Goal: Information Seeking & Learning: Learn about a topic

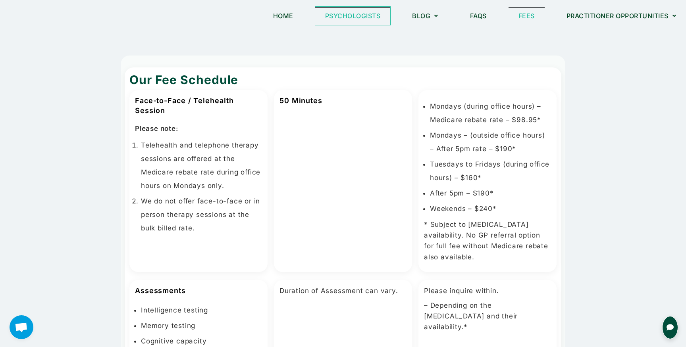
click at [348, 21] on link "Psychologists" at bounding box center [352, 16] width 75 height 18
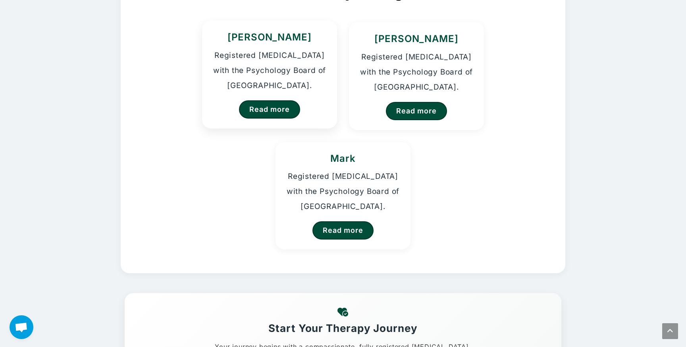
scroll to position [102, 0]
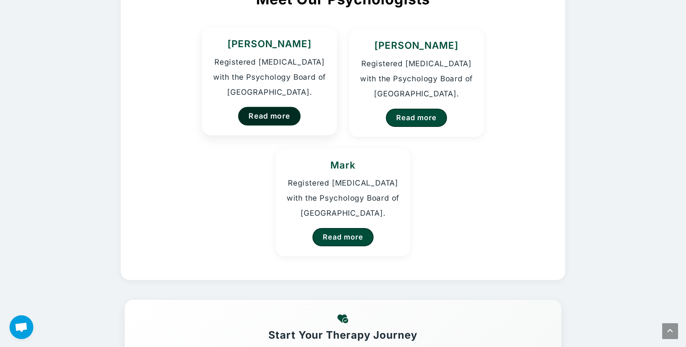
click at [271, 122] on link "Read more" at bounding box center [269, 116] width 63 height 19
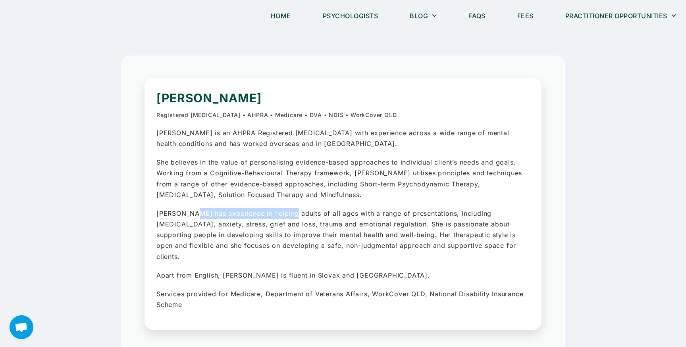
drag, startPoint x: 222, startPoint y: 217, endPoint x: 290, endPoint y: 217, distance: 68.3
click at [290, 217] on p "Kristina has experience in helping adults of all ages with a range of presentat…" at bounding box center [342, 235] width 373 height 54
click at [322, 220] on p "Kristina has experience in helping adults of all ages with a range of presentat…" at bounding box center [342, 235] width 373 height 54
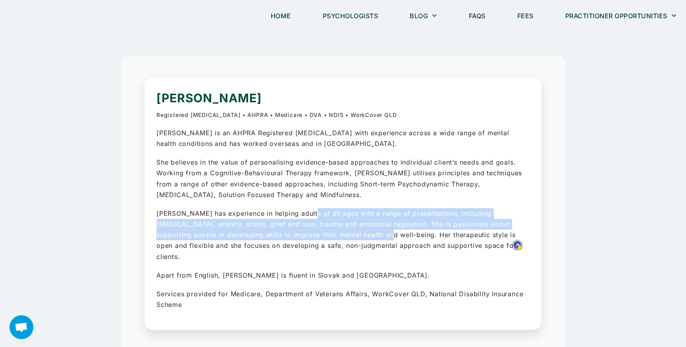
drag, startPoint x: 338, startPoint y: 215, endPoint x: 340, endPoint y: 233, distance: 18.0
click at [340, 233] on p "Kristina has experience in helping adults of all ages with a range of presentat…" at bounding box center [342, 235] width 373 height 54
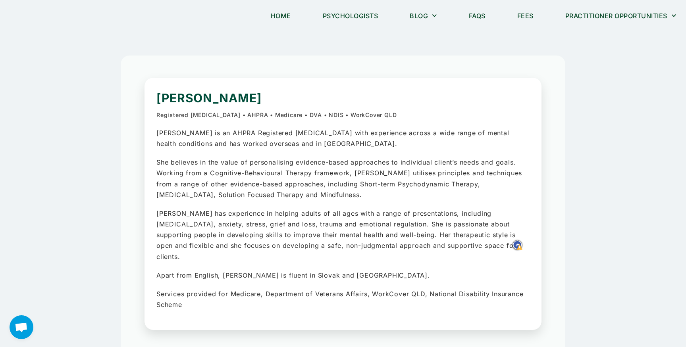
click at [319, 270] on p "Apart from English, Kristina is fluent in Slovak and Czech." at bounding box center [342, 275] width 373 height 11
